Goal: Information Seeking & Learning: Learn about a topic

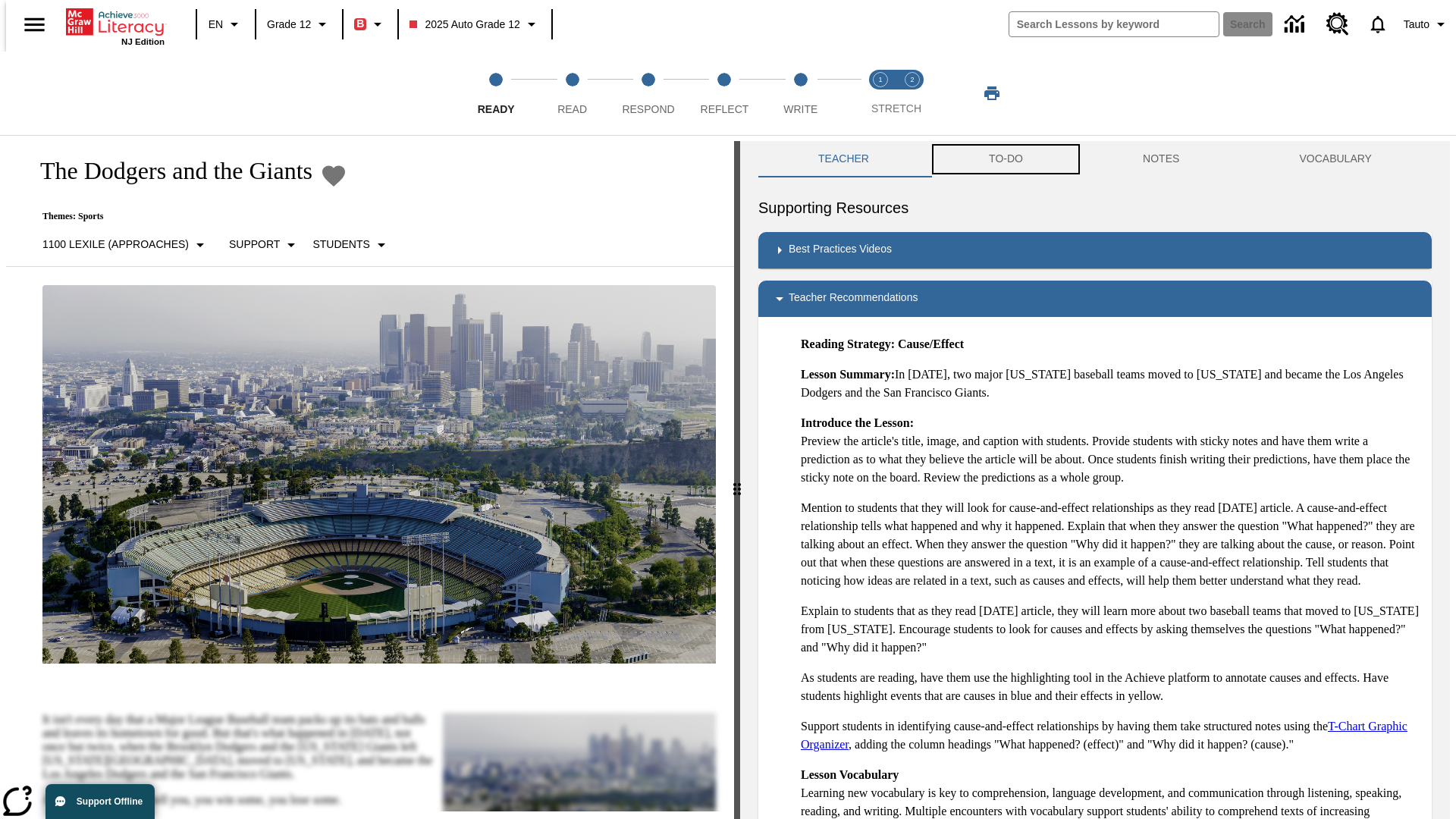
click at [1005, 159] on button "TO-DO" at bounding box center [1005, 158] width 154 height 36
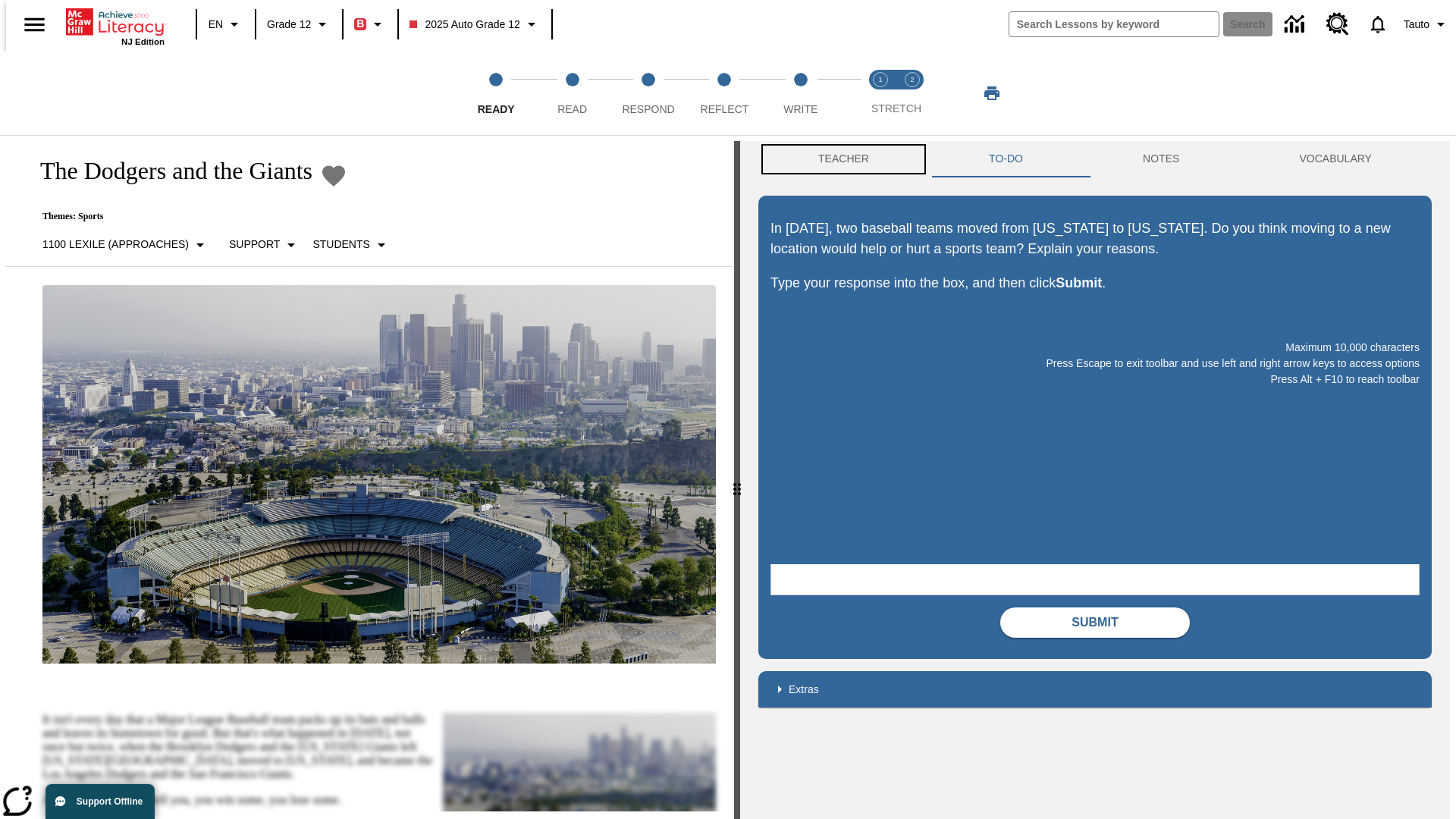
scroll to position [1, 0]
click at [839, 159] on button "Teacher" at bounding box center [843, 158] width 171 height 36
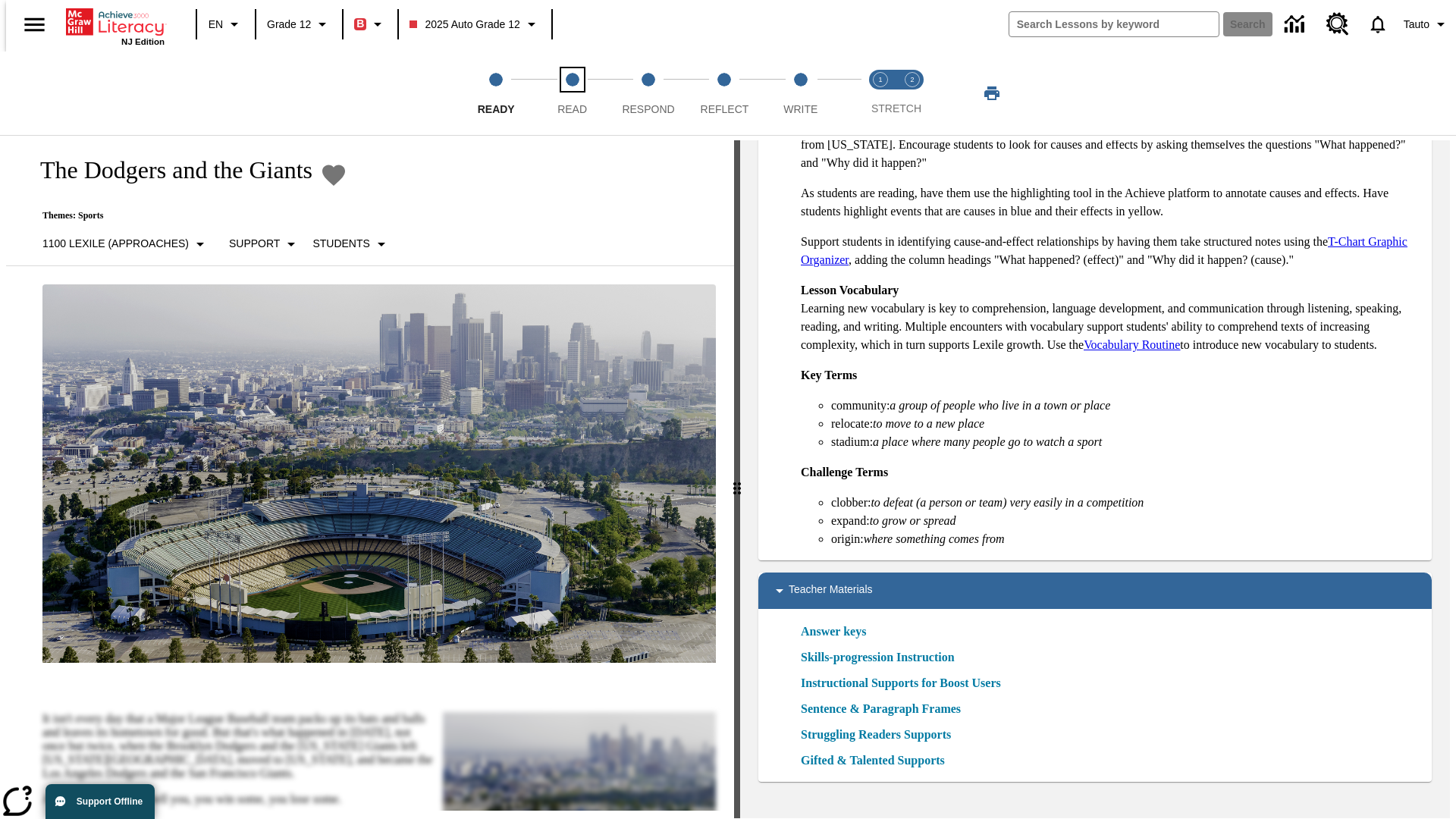
click at [571, 93] on span "Read" at bounding box center [572, 103] width 30 height 27
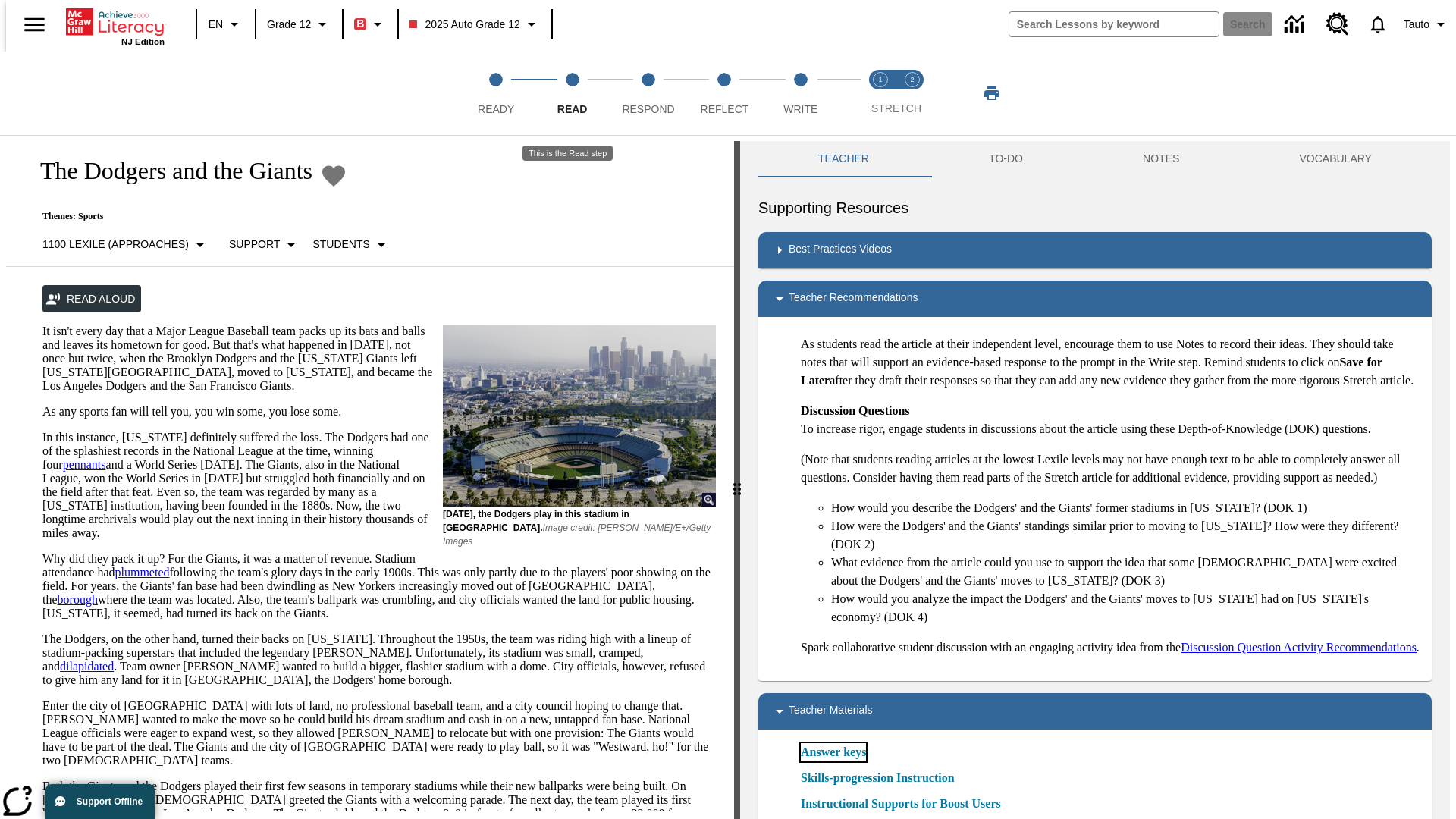
click at [833, 762] on link "Answer keys" at bounding box center [834, 752] width 65 height 18
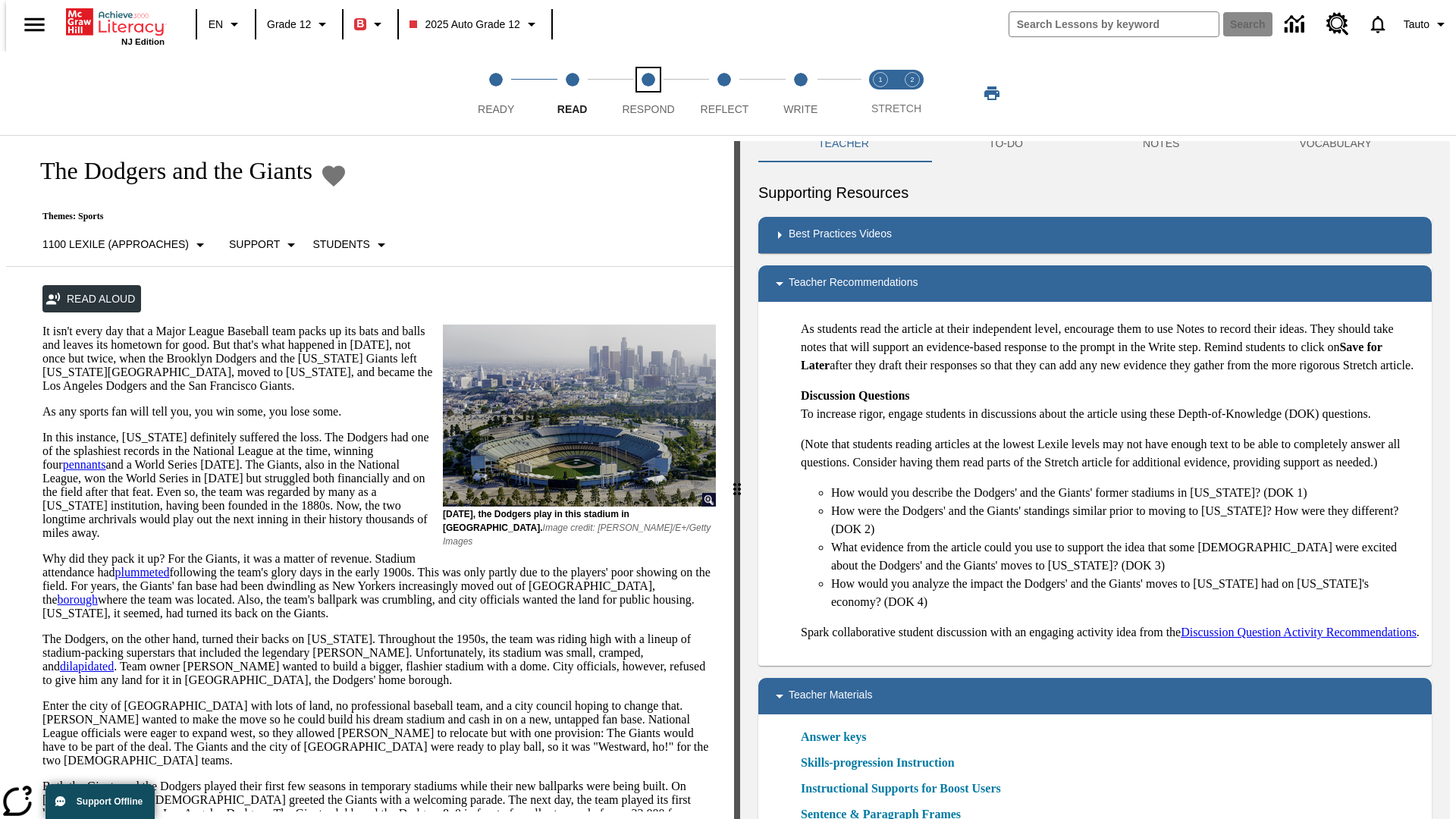
click at [648, 93] on span "Respond" at bounding box center [648, 103] width 53 height 27
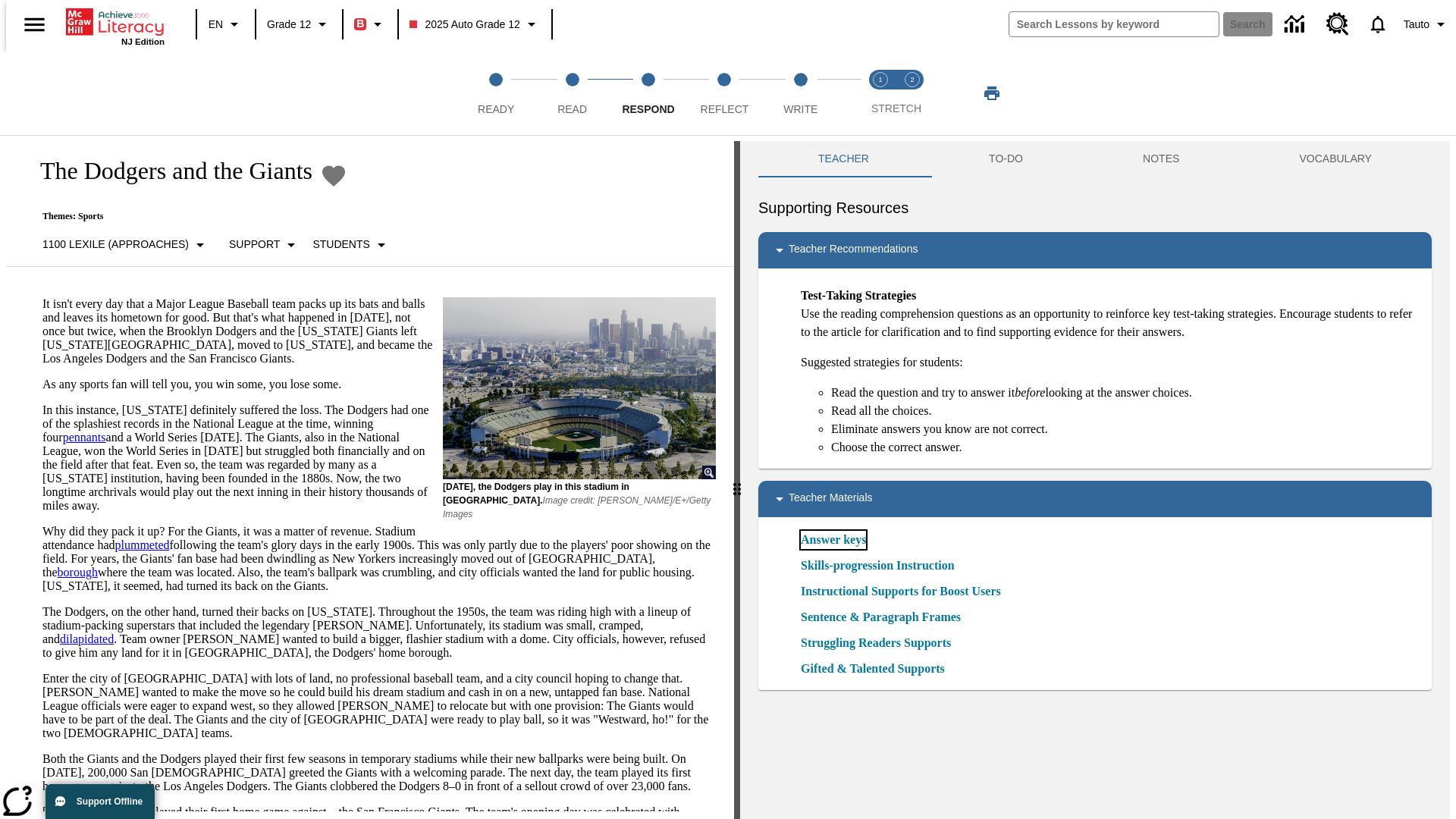
click at [833, 540] on link "Answer keys" at bounding box center [834, 540] width 65 height 18
click at [724, 93] on span "Reflect" at bounding box center [724, 103] width 48 height 27
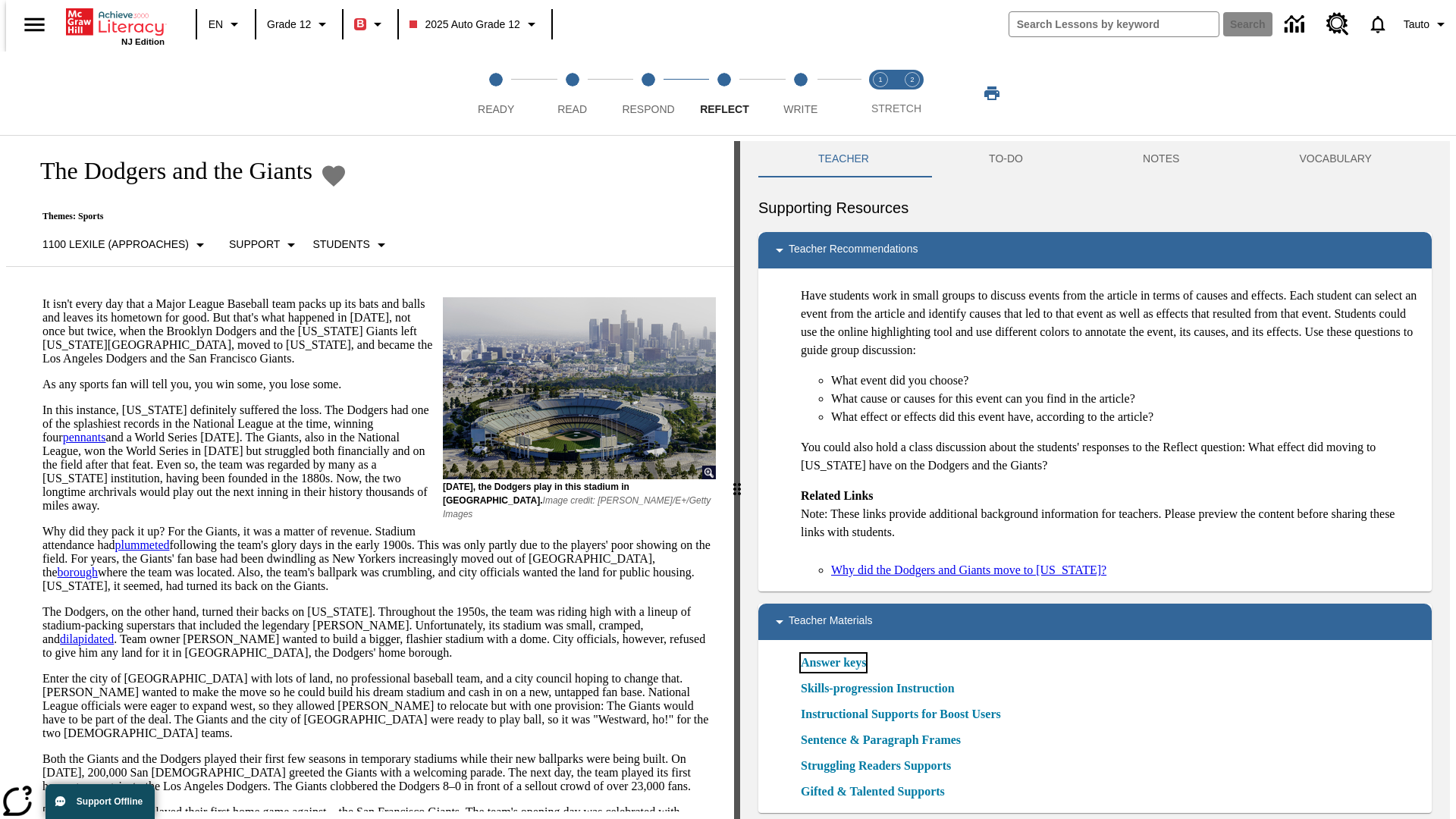
click at [833, 663] on link "Answer keys" at bounding box center [834, 662] width 65 height 18
